Goal: Transaction & Acquisition: Purchase product/service

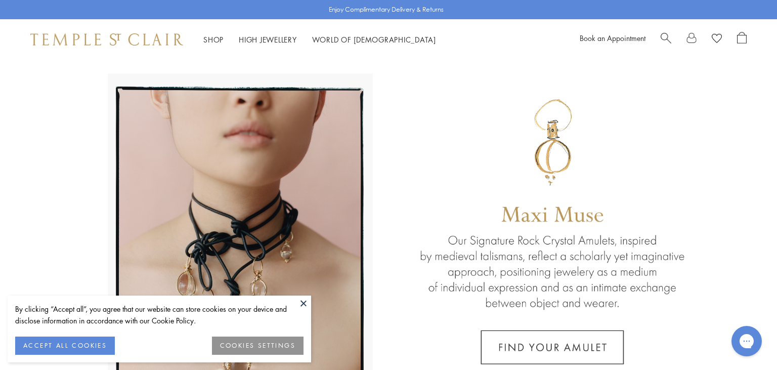
click at [665, 37] on span "Search" at bounding box center [666, 37] width 11 height 11
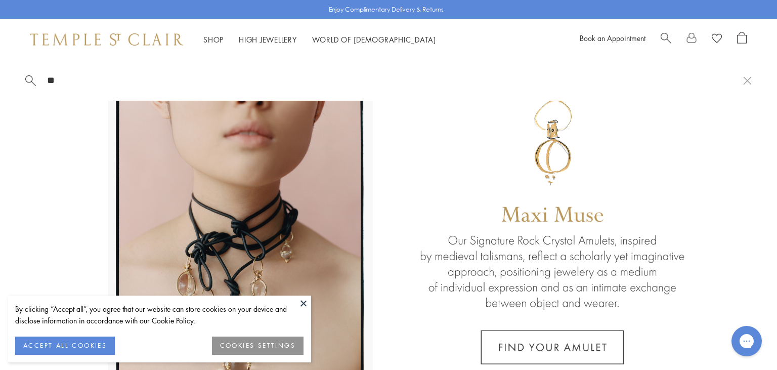
type input "*"
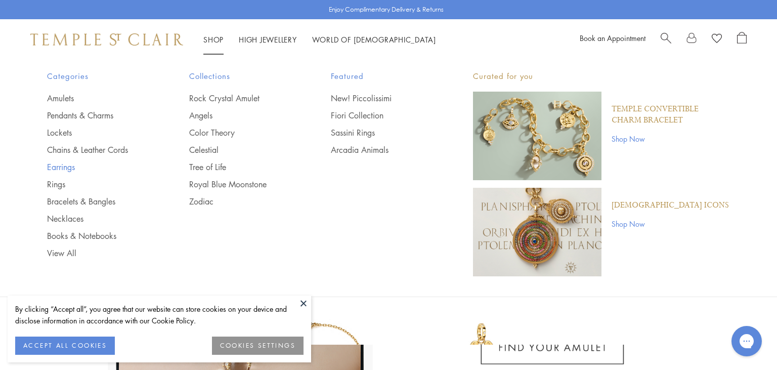
click at [59, 167] on link "Earrings" at bounding box center [98, 166] width 102 height 11
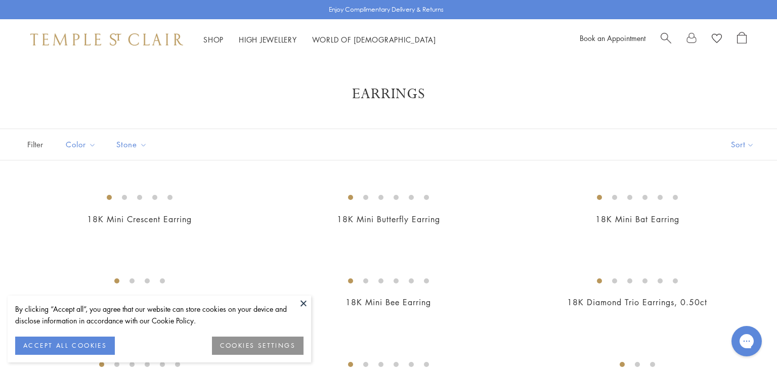
click at [306, 302] on button at bounding box center [303, 302] width 15 height 15
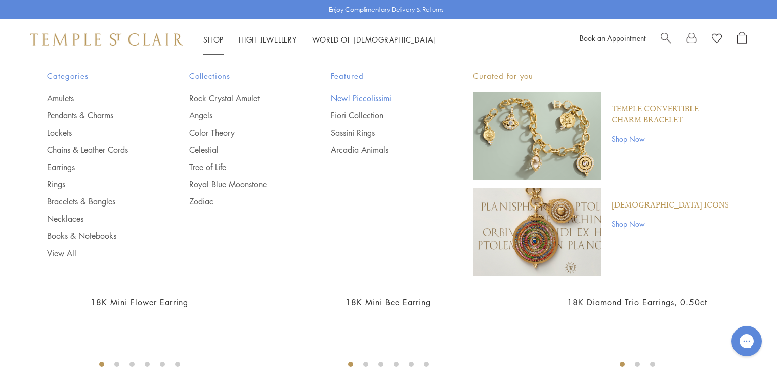
click at [344, 98] on link "New! Piccolissimi" at bounding box center [382, 98] width 102 height 11
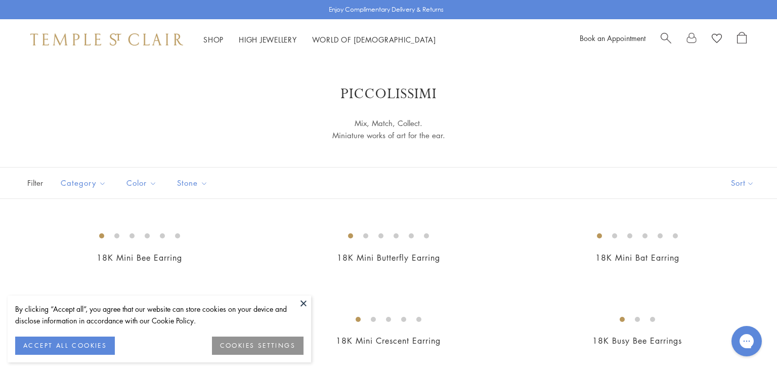
click at [305, 300] on button at bounding box center [303, 302] width 15 height 15
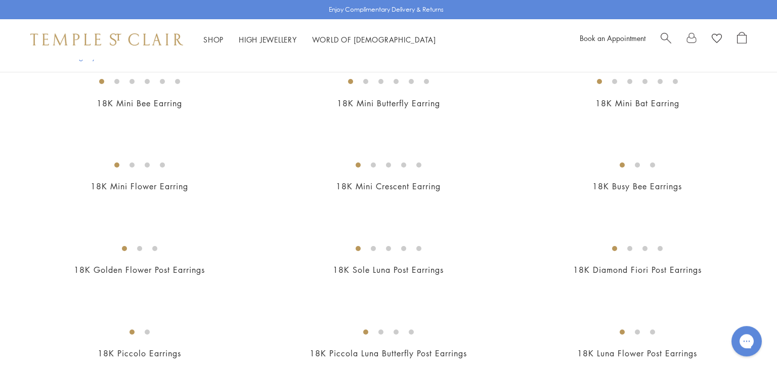
scroll to position [155, 0]
